Goal: Find specific page/section: Find specific page/section

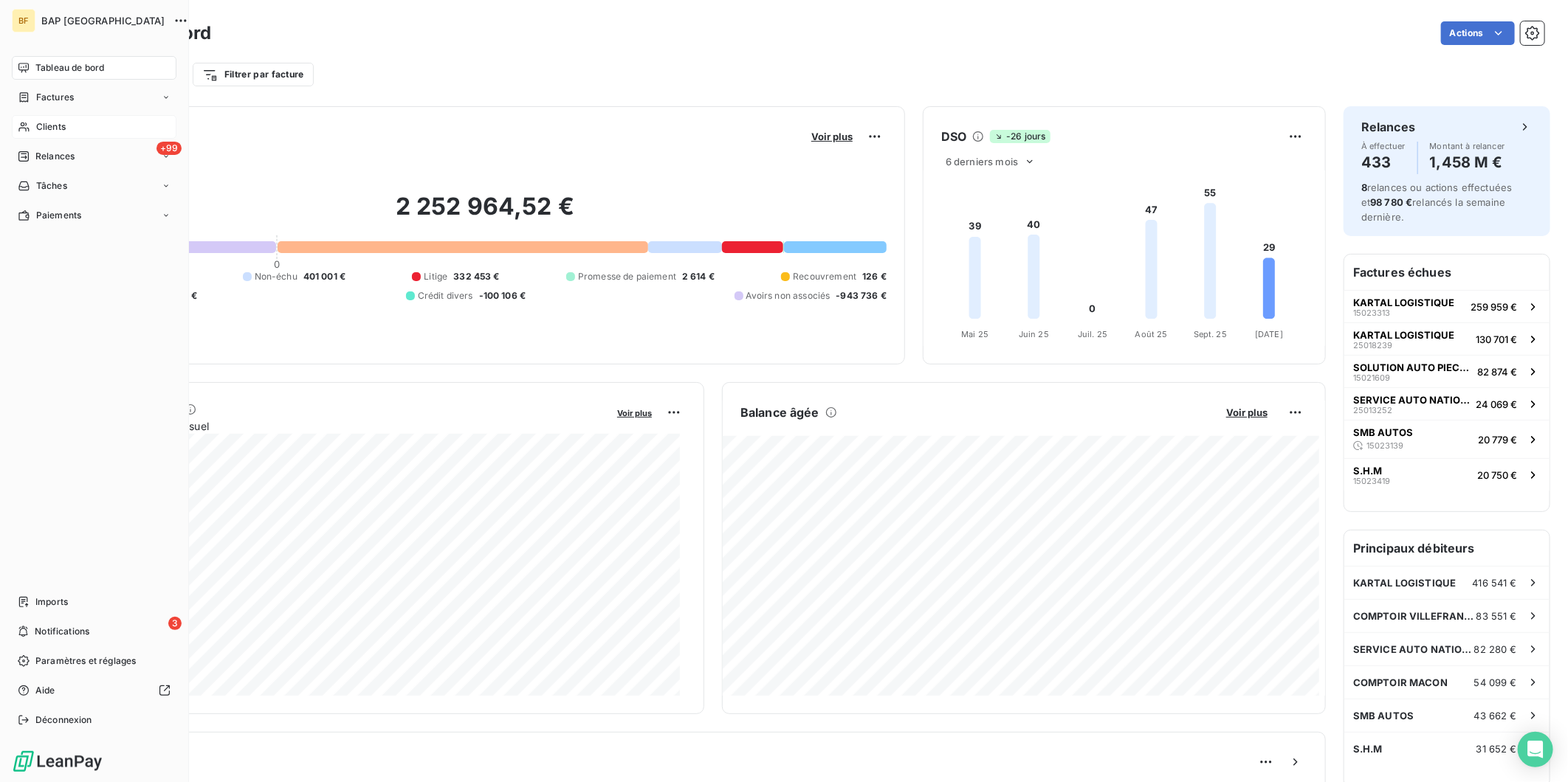
click at [32, 122] on div "Clients" at bounding box center [94, 127] width 165 height 23
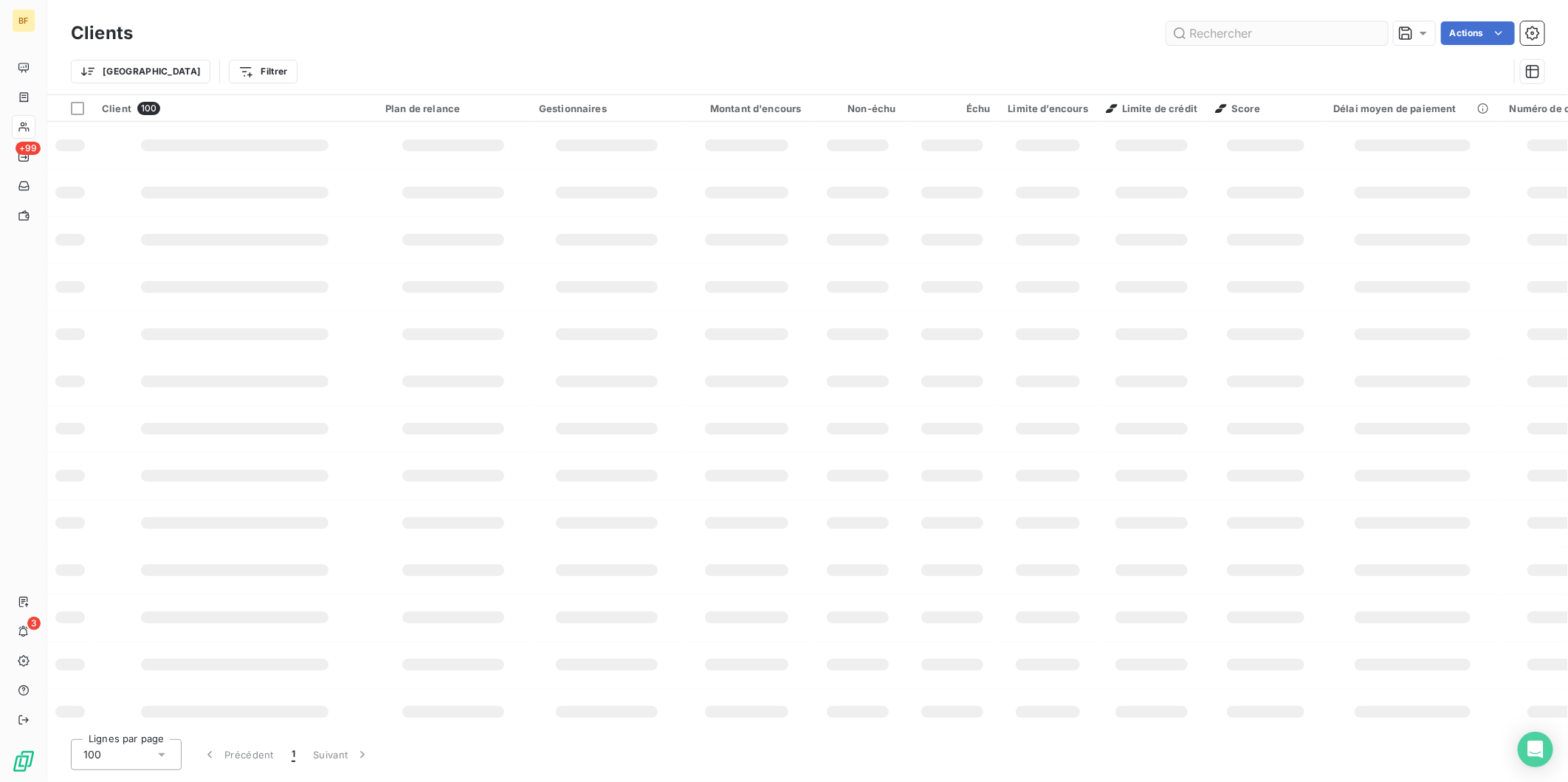
click at [1247, 26] on input "text" at bounding box center [1277, 33] width 222 height 23
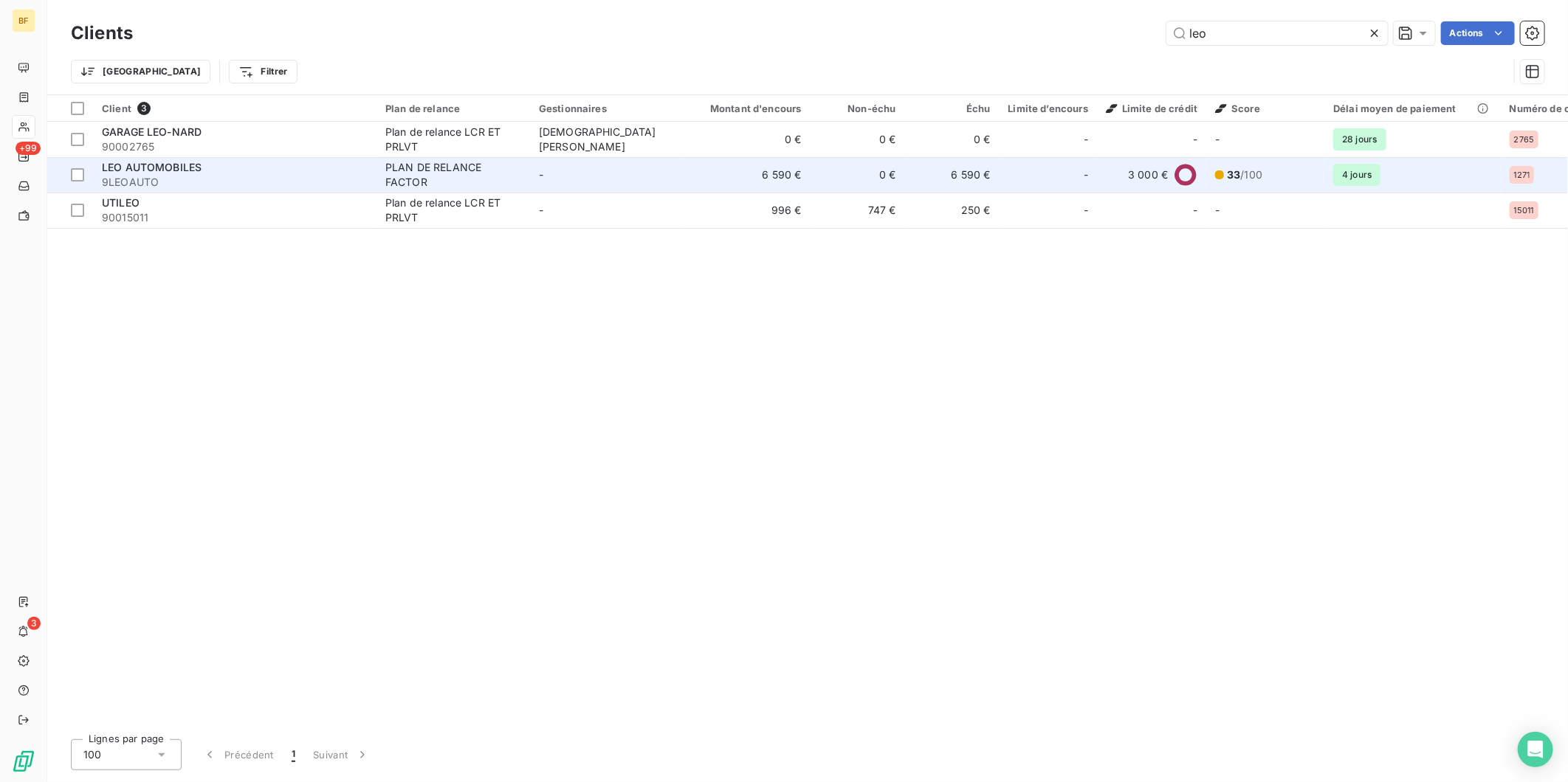
type input "leo"
click at [222, 176] on span "9LEOAUTO" at bounding box center [234, 182] width 266 height 15
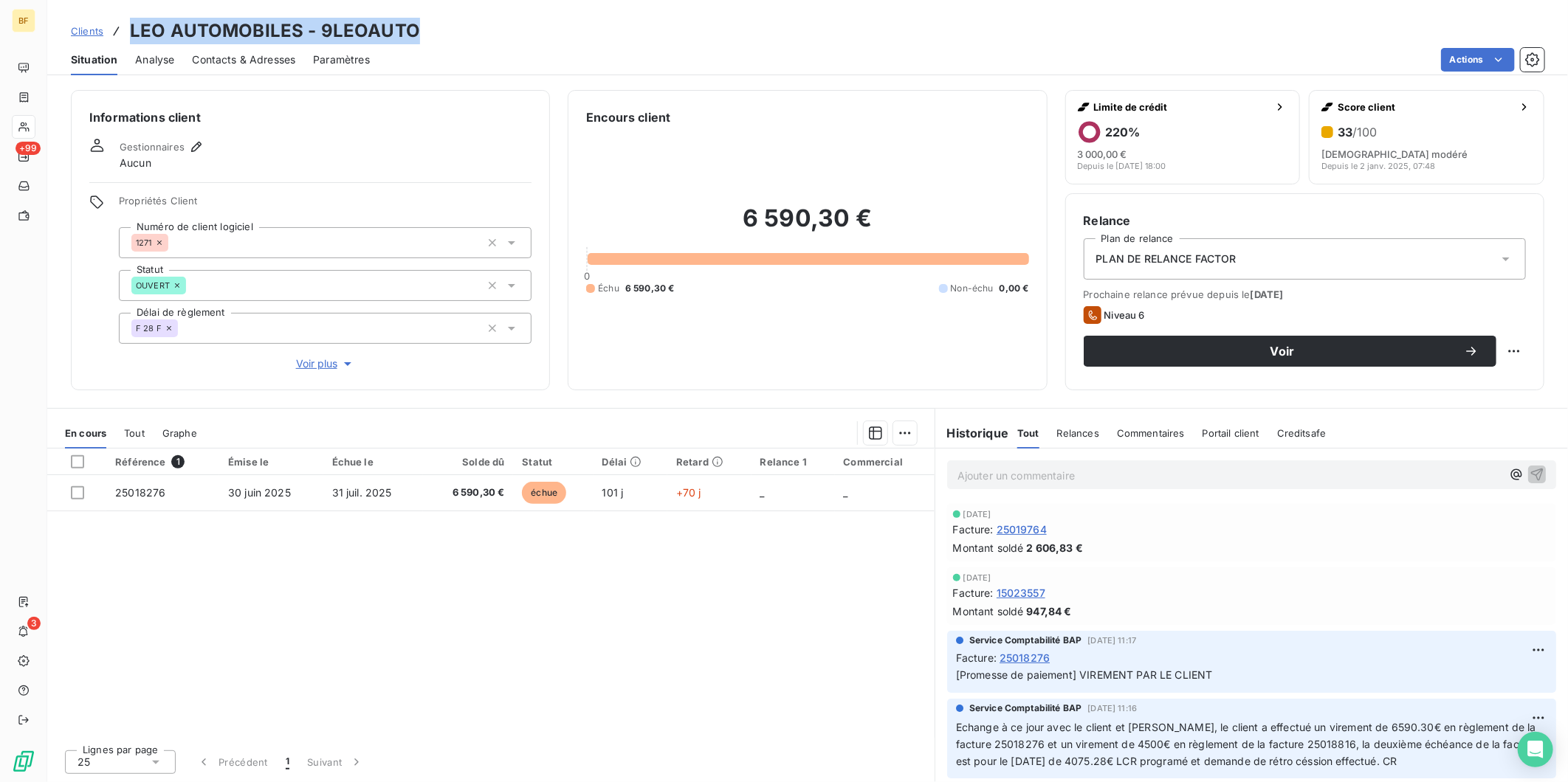
drag, startPoint x: 419, startPoint y: 30, endPoint x: 131, endPoint y: 20, distance: 288.2
click at [131, 20] on div "Clients LEO AUTOMOBILES - 9LEOAUTO" at bounding box center [807, 31] width 1521 height 27
copy h3 "LEO AUTOMOBILES - 9LEOAUTO"
click at [562, 640] on div "Référence 1 Émise le Échue le Solde dû Statut Délai Retard Relance 1 Commercial…" at bounding box center [491, 593] width 887 height 289
click at [703, 4] on div "Clients LEO AUTOMOBILES - 9LEOAUTO Situation Analyse Contacts & Adresses Paramè…" at bounding box center [807, 37] width 1521 height 75
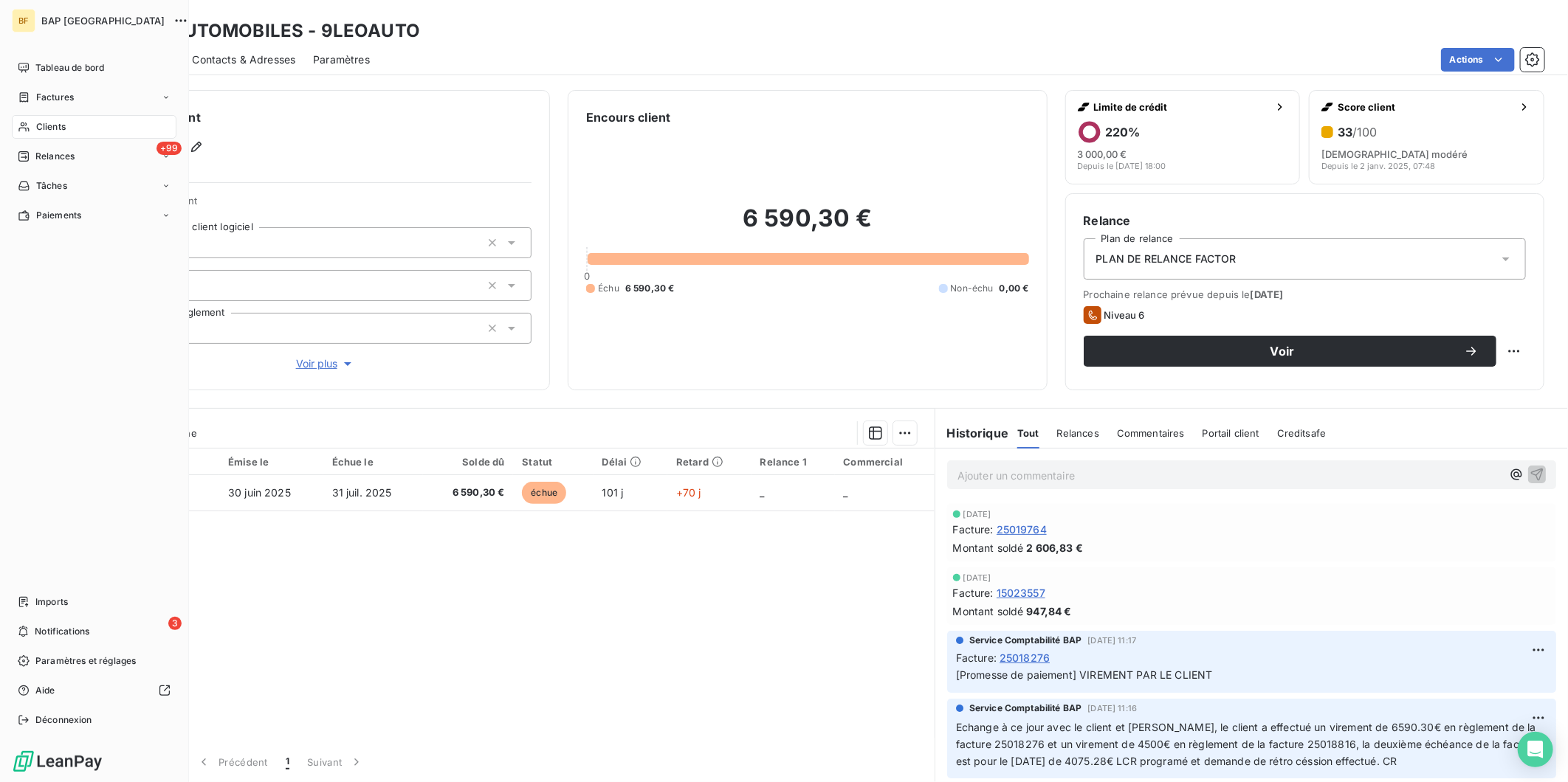
click at [57, 124] on span "Clients" at bounding box center [50, 127] width 29 height 13
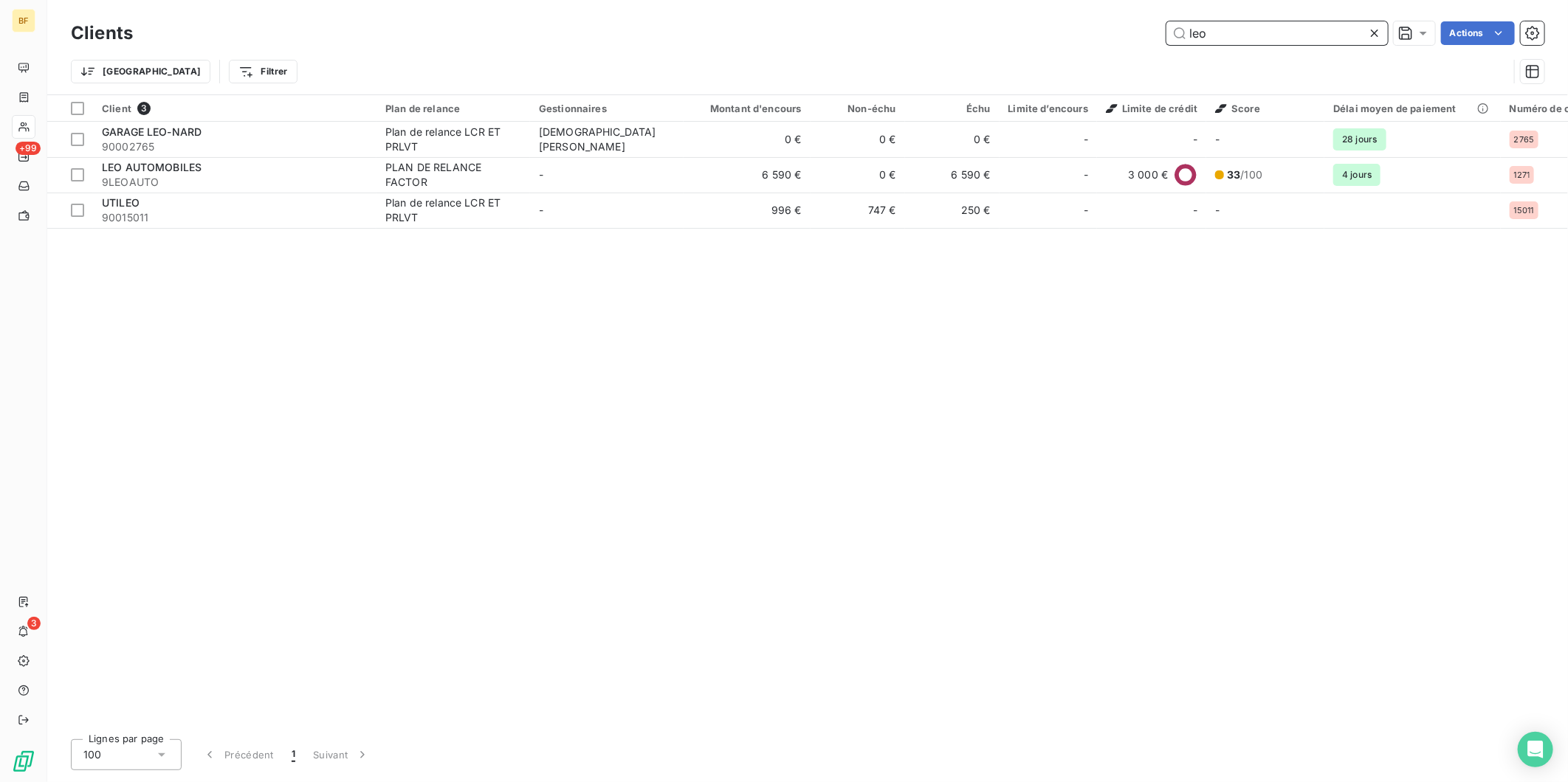
drag, startPoint x: 1245, startPoint y: 32, endPoint x: 1182, endPoint y: 22, distance: 63.8
click at [1182, 22] on input "leo" at bounding box center [1277, 33] width 222 height 23
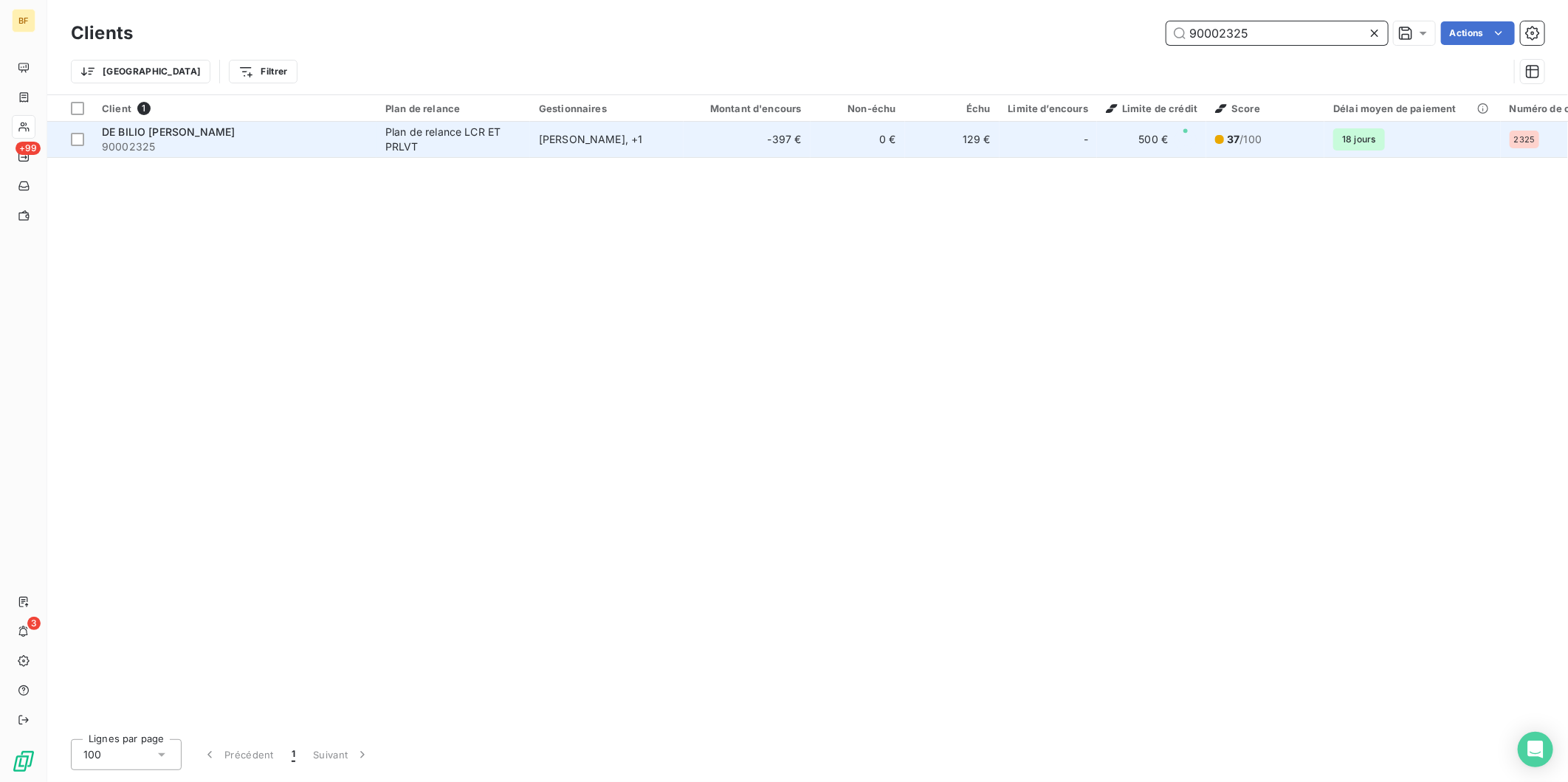
type input "90002325"
click at [534, 132] on td "[PERSON_NAME] , + 1" at bounding box center [607, 139] width 153 height 36
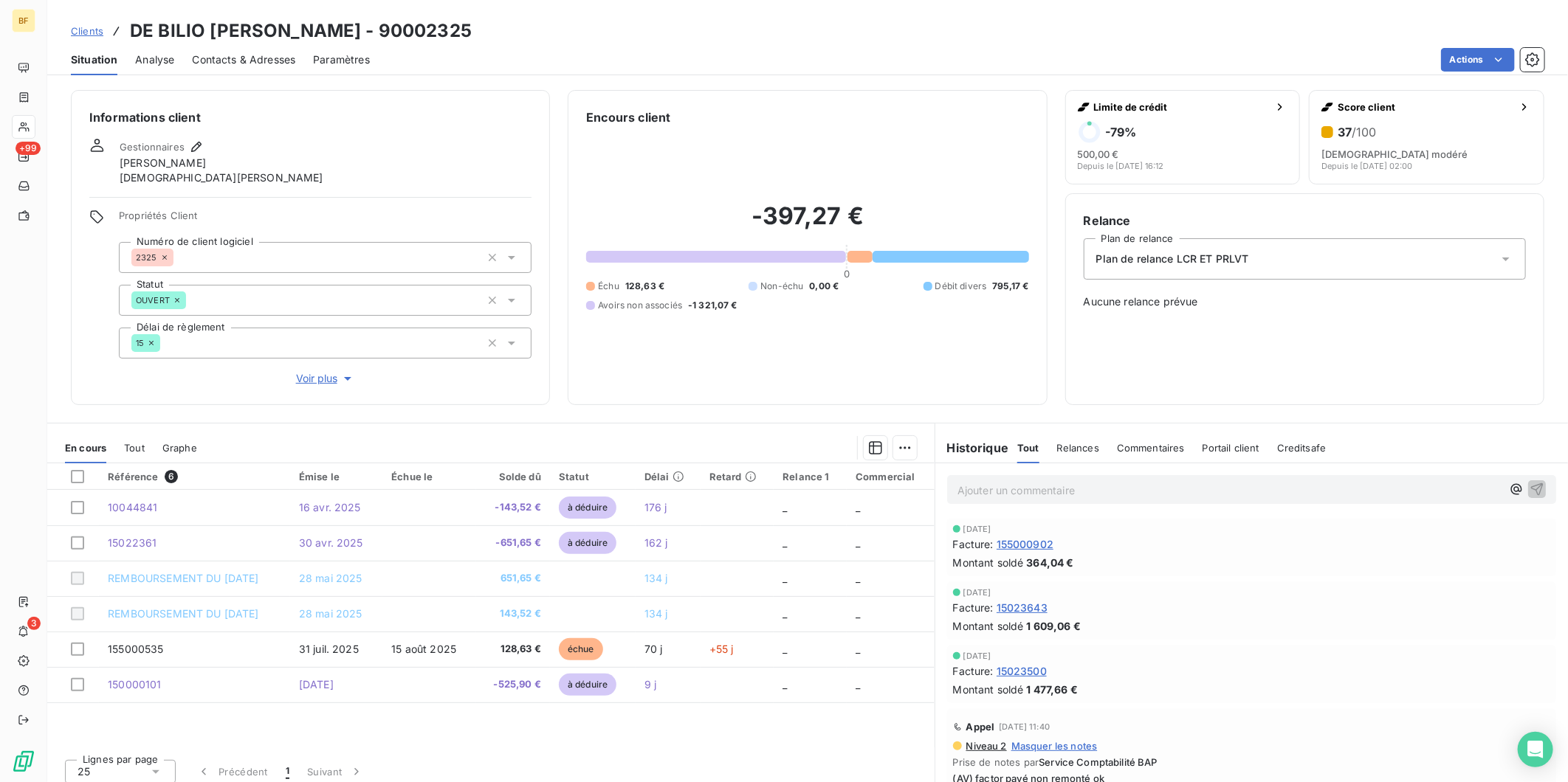
click at [696, 72] on div "Situation Analyse Contacts & Adresses Paramètres Actions" at bounding box center [807, 59] width 1521 height 31
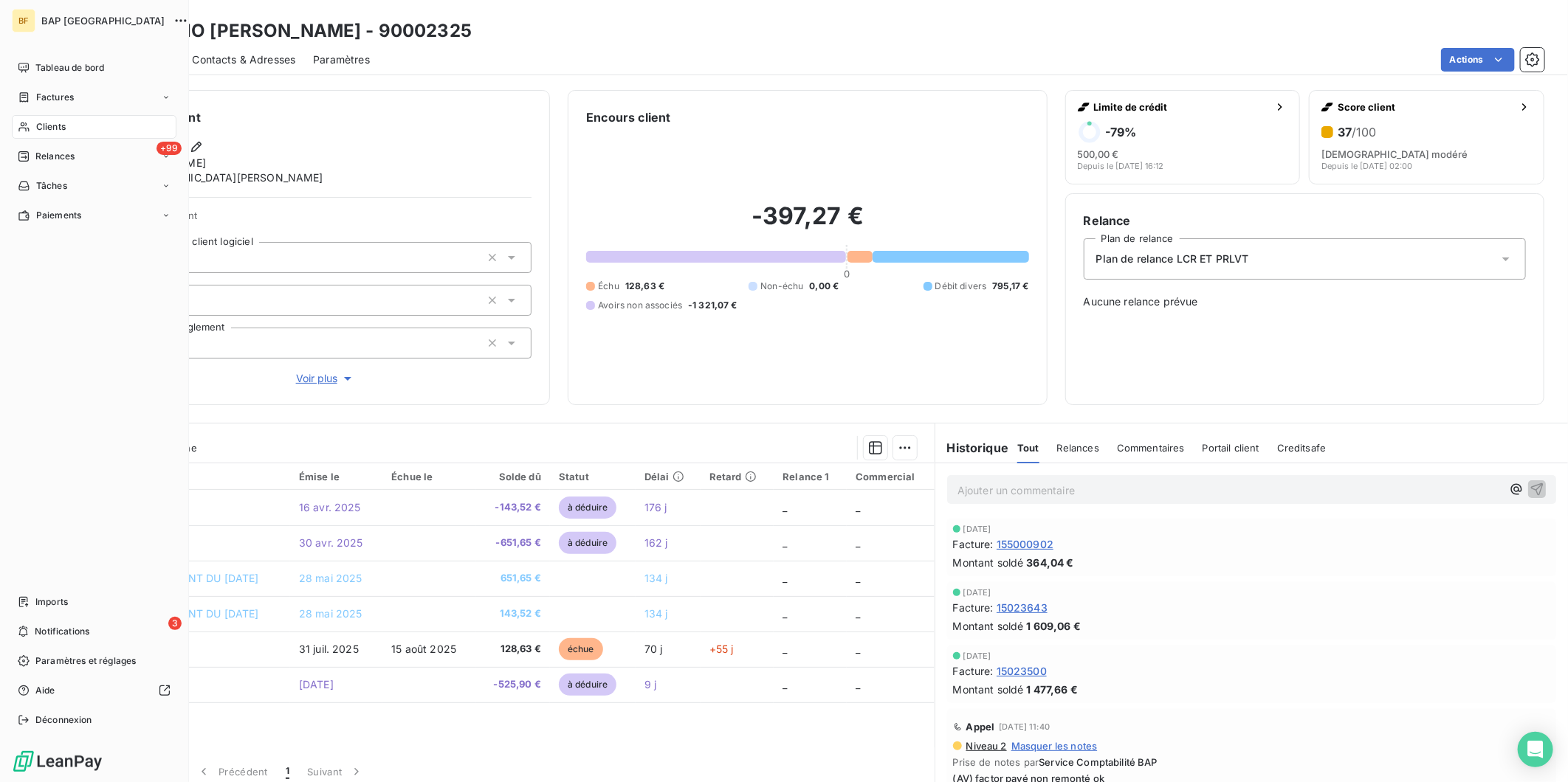
click at [60, 134] on div "Clients" at bounding box center [94, 127] width 165 height 23
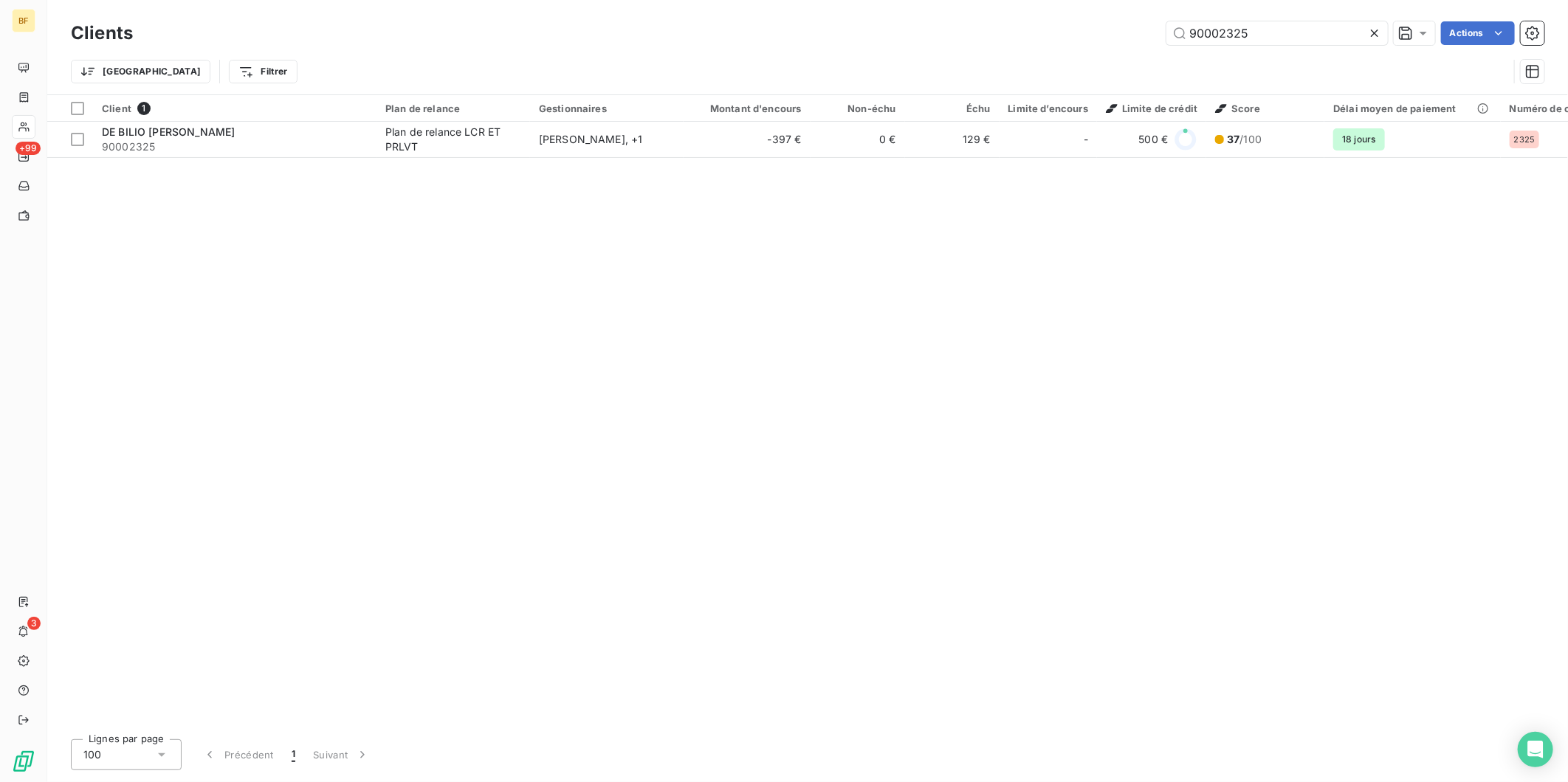
drag, startPoint x: 1148, startPoint y: 28, endPoint x: 1096, endPoint y: 23, distance: 52.2
click at [1098, 23] on div "90002325 Actions" at bounding box center [847, 33] width 1394 height 23
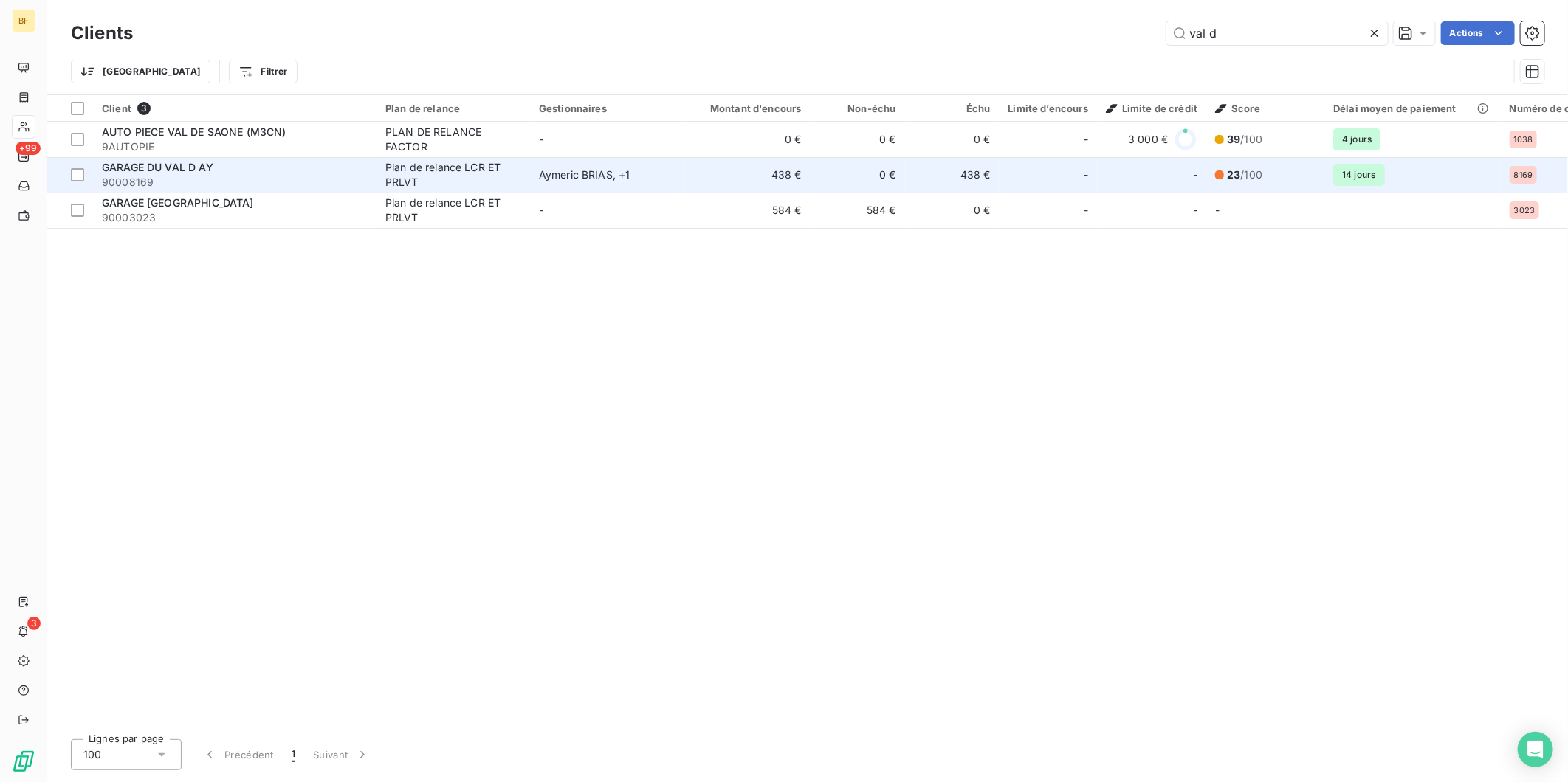
type input "val d"
click at [262, 172] on div "GARAGE DU VAL D AY" at bounding box center [234, 167] width 266 height 15
